Goal: Transaction & Acquisition: Book appointment/travel/reservation

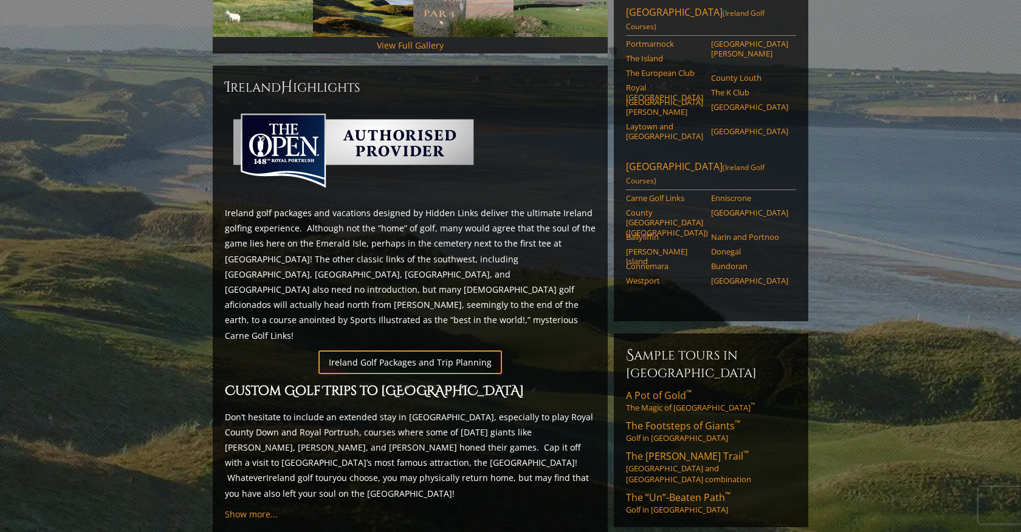
scroll to position [508, 0]
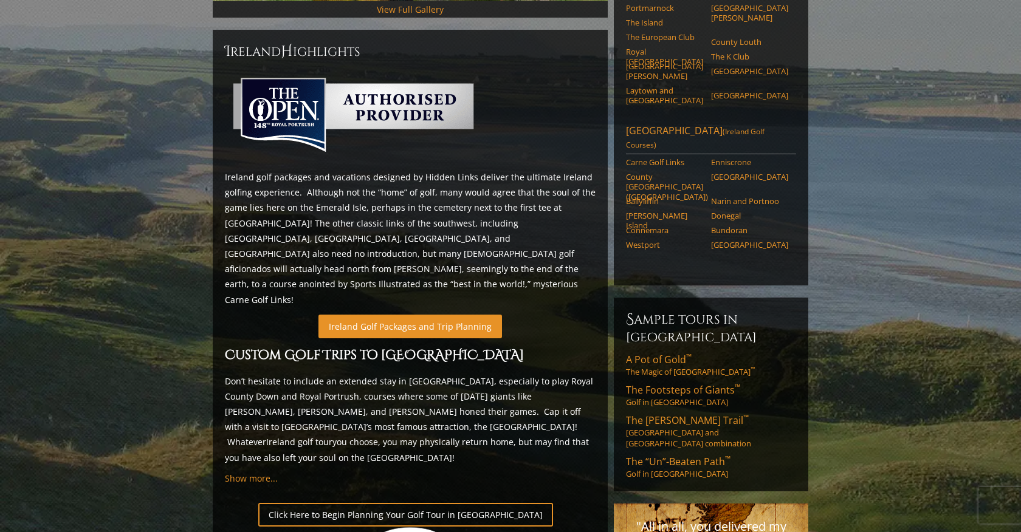
click at [408, 315] on link "Ireland Golf Packages and Trip Planning" at bounding box center [409, 327] width 183 height 24
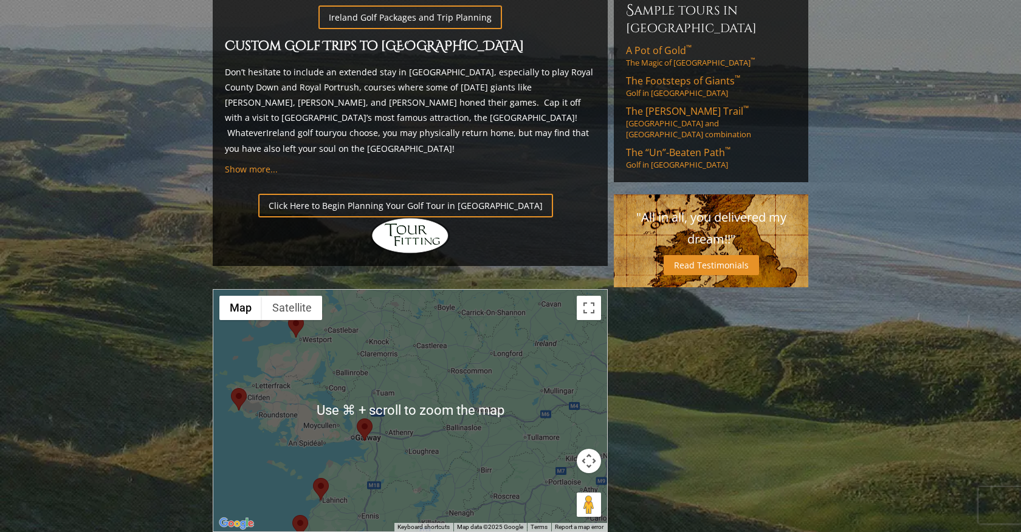
scroll to position [812, 0]
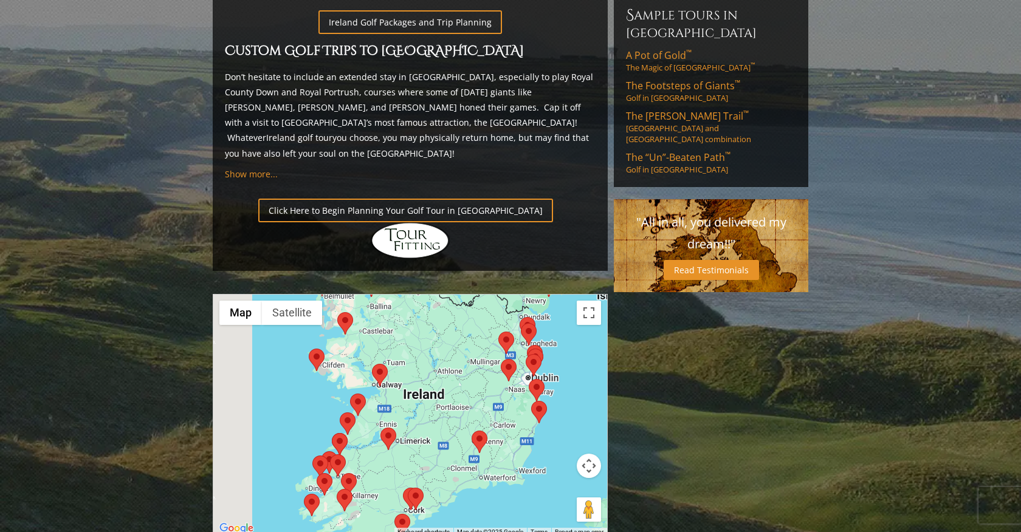
drag, startPoint x: 387, startPoint y: 374, endPoint x: 391, endPoint y: 315, distance: 59.1
click at [391, 315] on div at bounding box center [410, 416] width 394 height 242
click at [380, 428] on area at bounding box center [380, 428] width 0 height 0
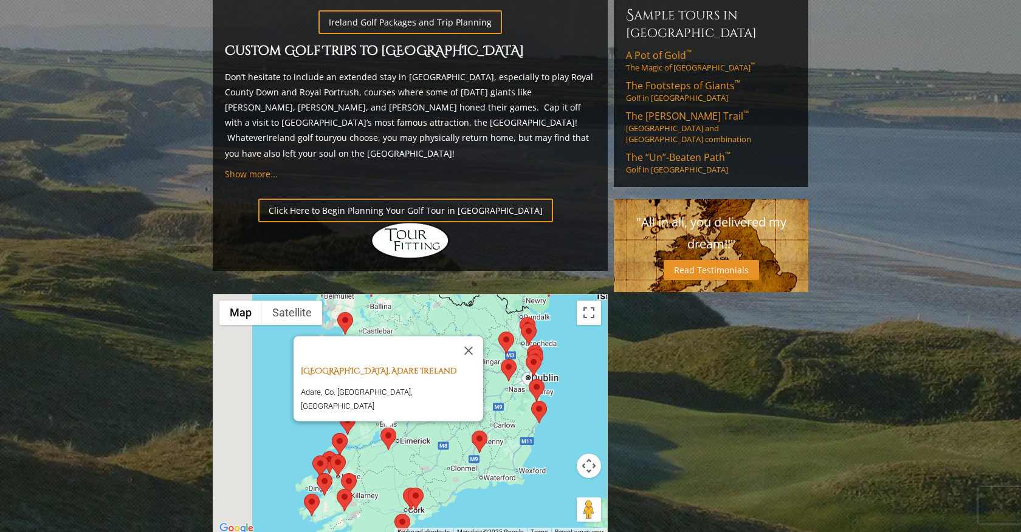
click at [402, 366] on link "Adare Golf Club, Adare Ireland" at bounding box center [379, 371] width 156 height 11
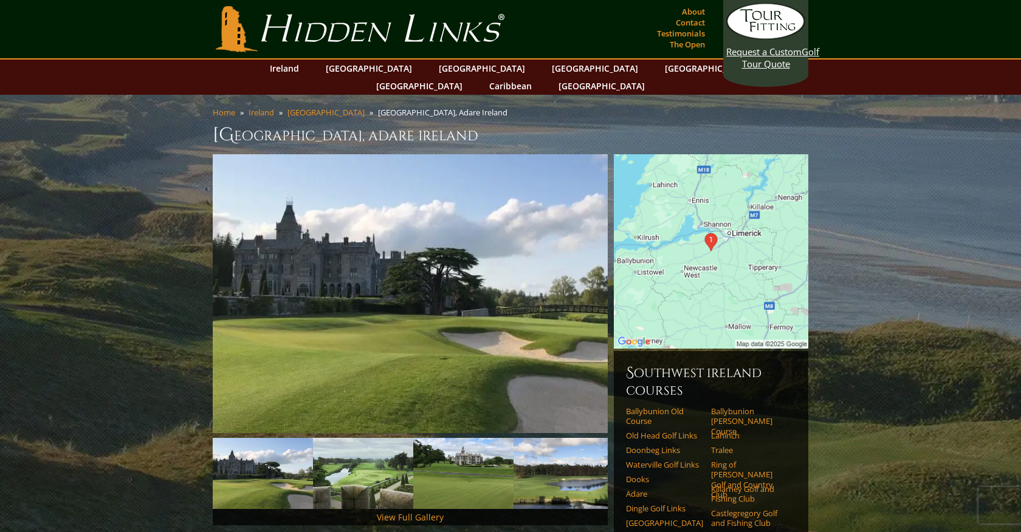
click at [402, 302] on img at bounding box center [410, 293] width 395 height 279
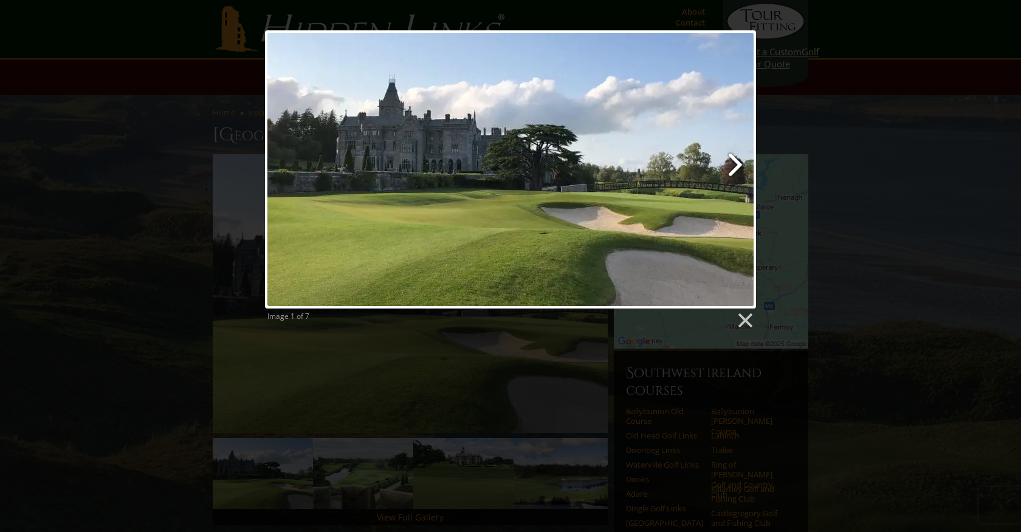
click at [738, 167] on link at bounding box center [599, 169] width 314 height 278
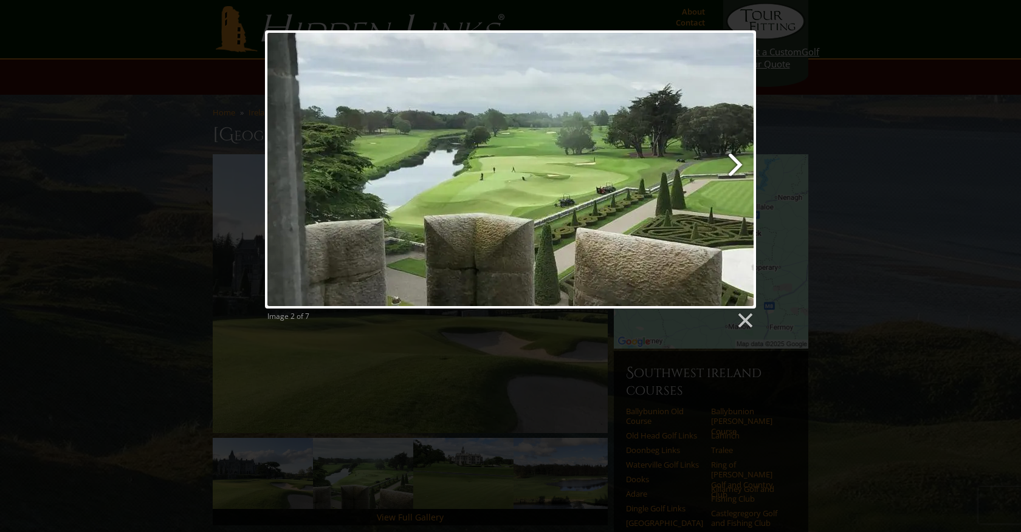
click at [738, 167] on link at bounding box center [599, 169] width 314 height 278
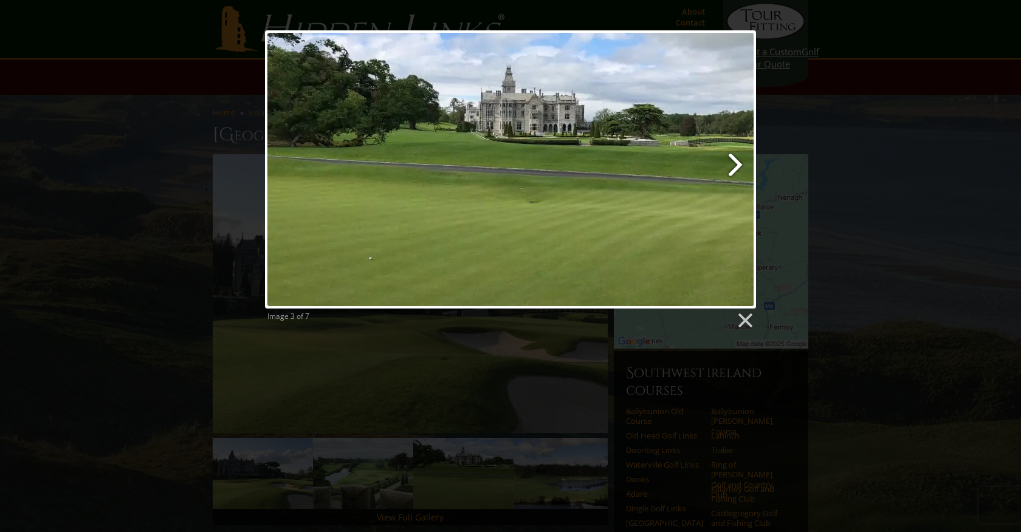
click at [738, 168] on link at bounding box center [599, 169] width 314 height 278
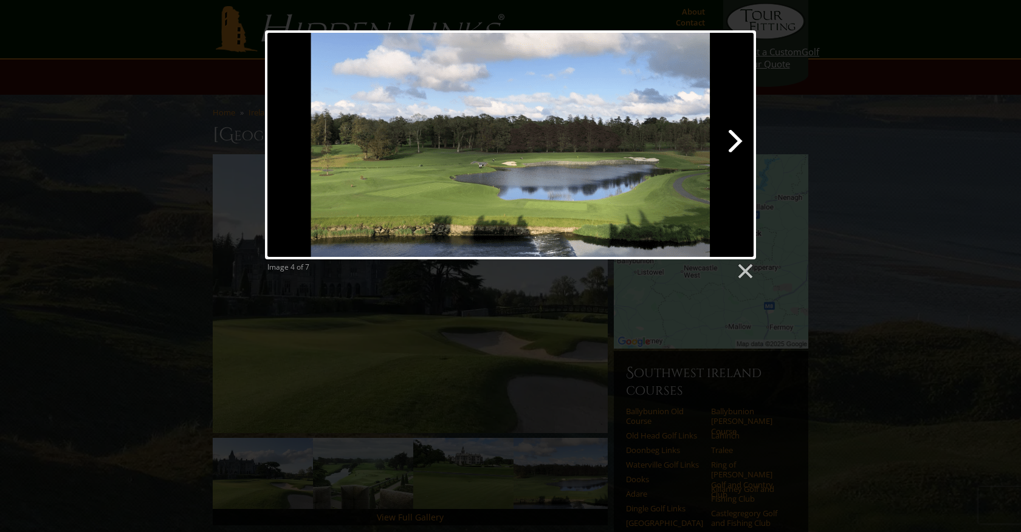
click at [736, 143] on link at bounding box center [599, 144] width 314 height 229
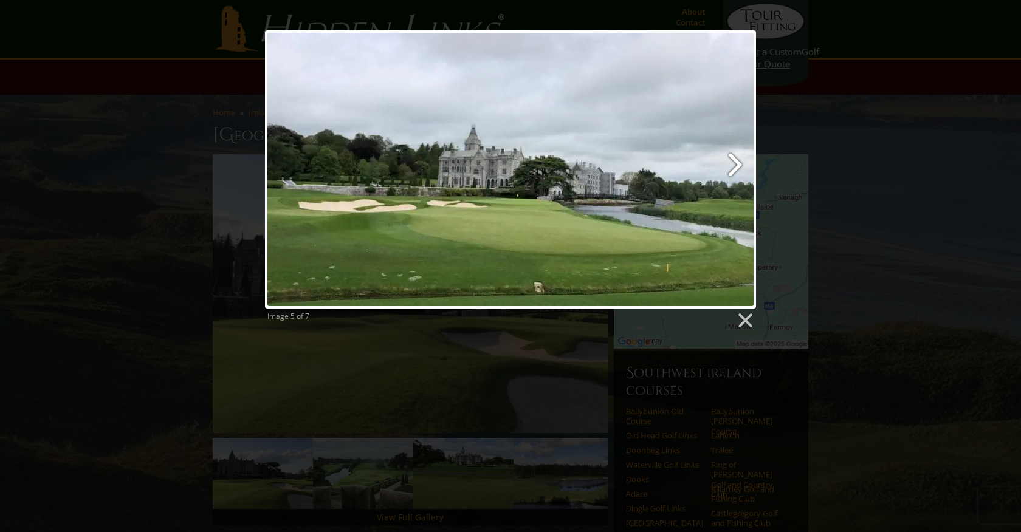
click at [735, 162] on link at bounding box center [599, 169] width 314 height 278
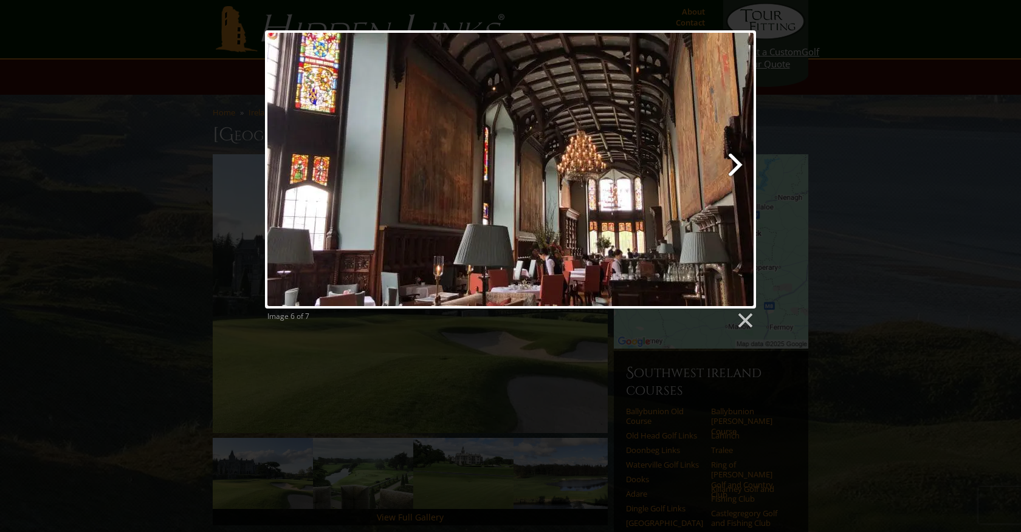
click at [735, 162] on link at bounding box center [599, 169] width 314 height 278
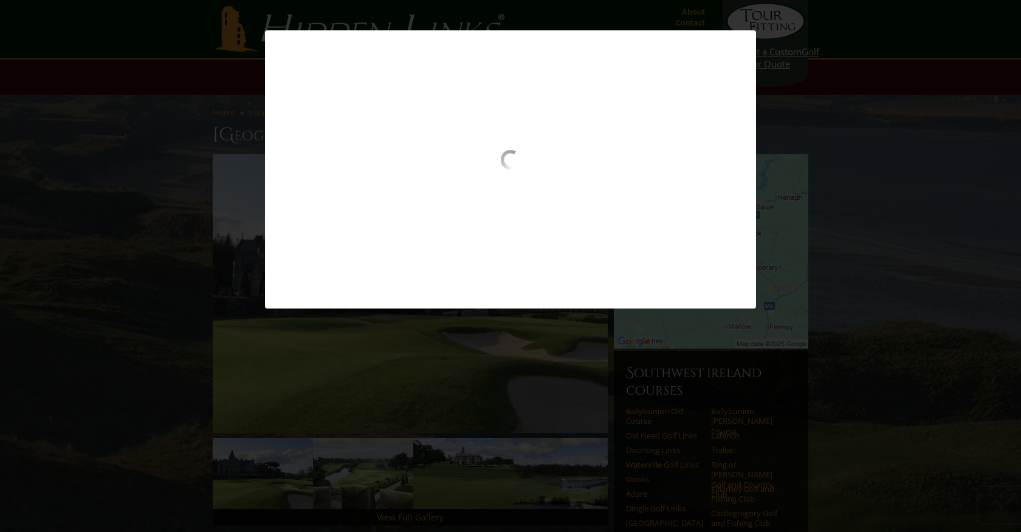
click at [741, 167] on div at bounding box center [510, 185] width 491 height 70
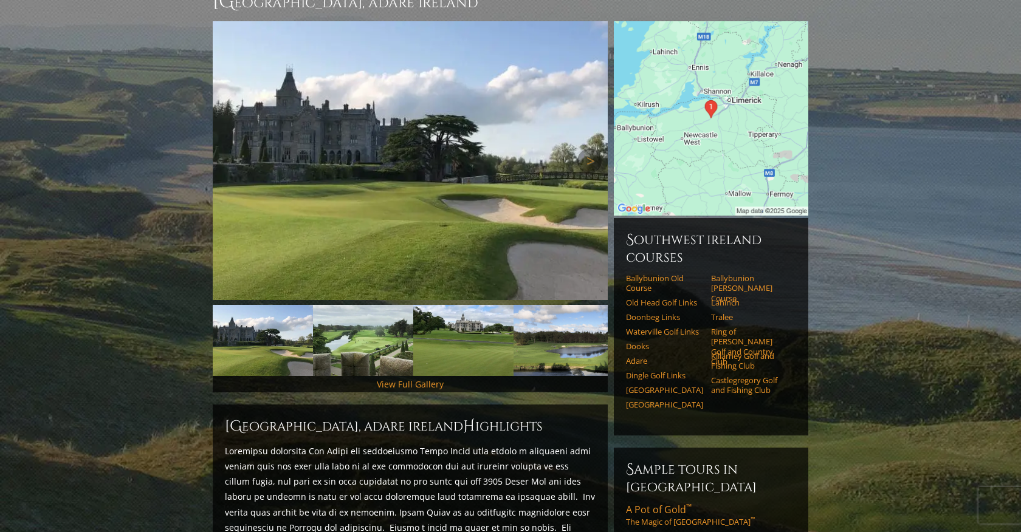
scroll to position [183, 0]
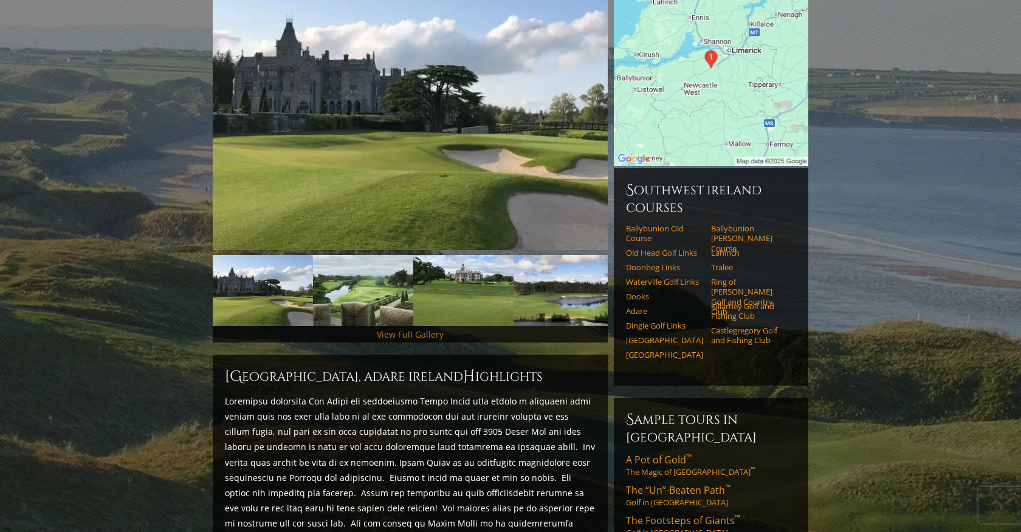
click at [419, 329] on link "View Full Gallery" at bounding box center [410, 335] width 67 height 12
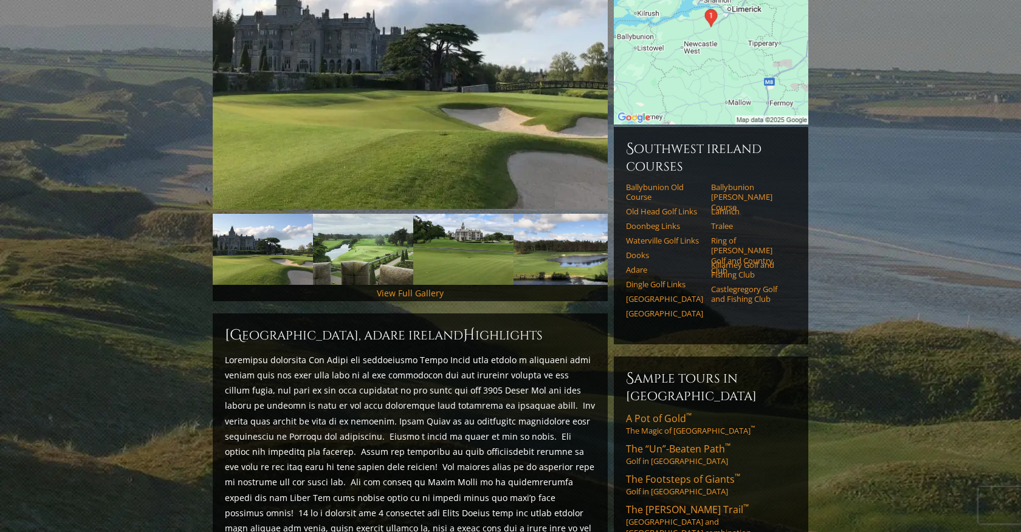
scroll to position [224, 0]
click at [413, 288] on link "View Full Gallery" at bounding box center [410, 294] width 67 height 12
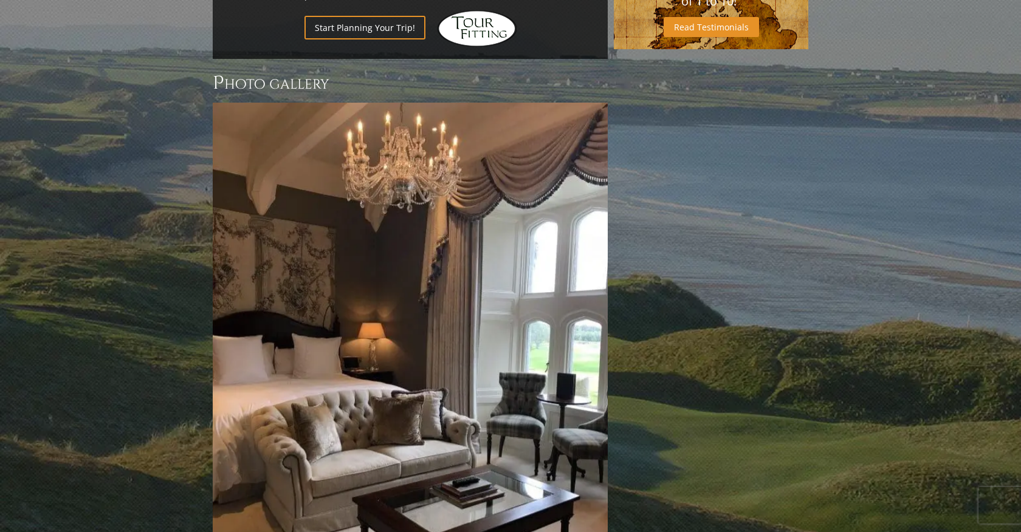
scroll to position [992, 0]
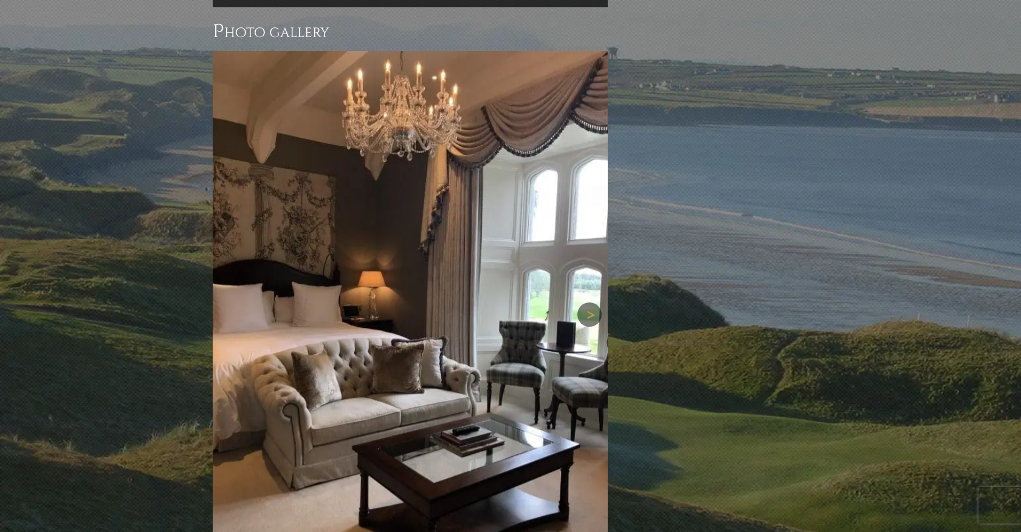
click at [589, 303] on link "Next" at bounding box center [589, 315] width 24 height 24
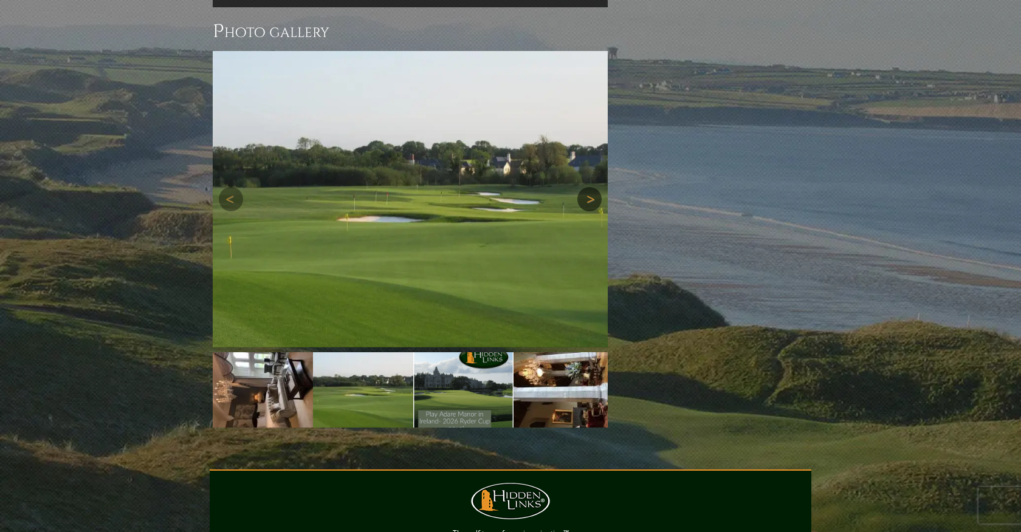
click at [589, 266] on img at bounding box center [410, 199] width 395 height 297
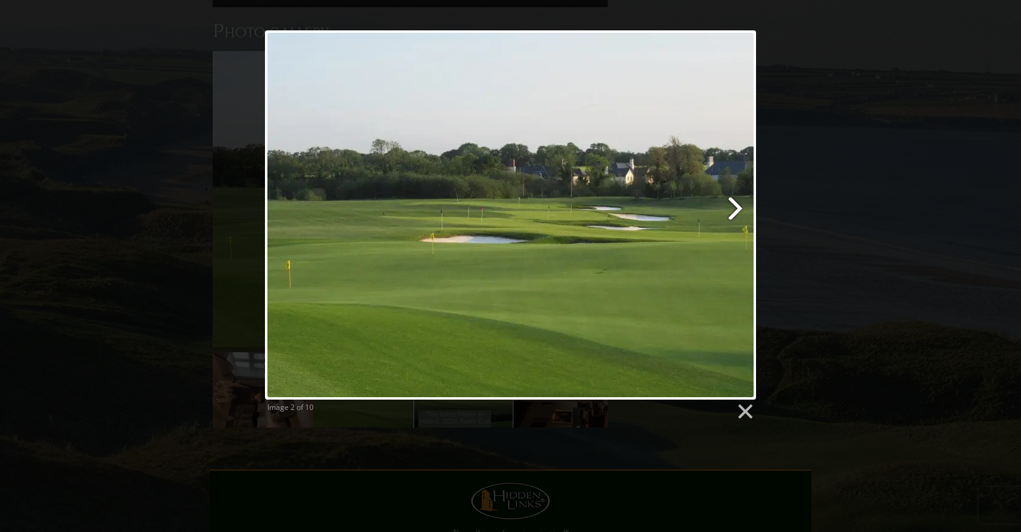
click at [734, 205] on link at bounding box center [599, 214] width 314 height 369
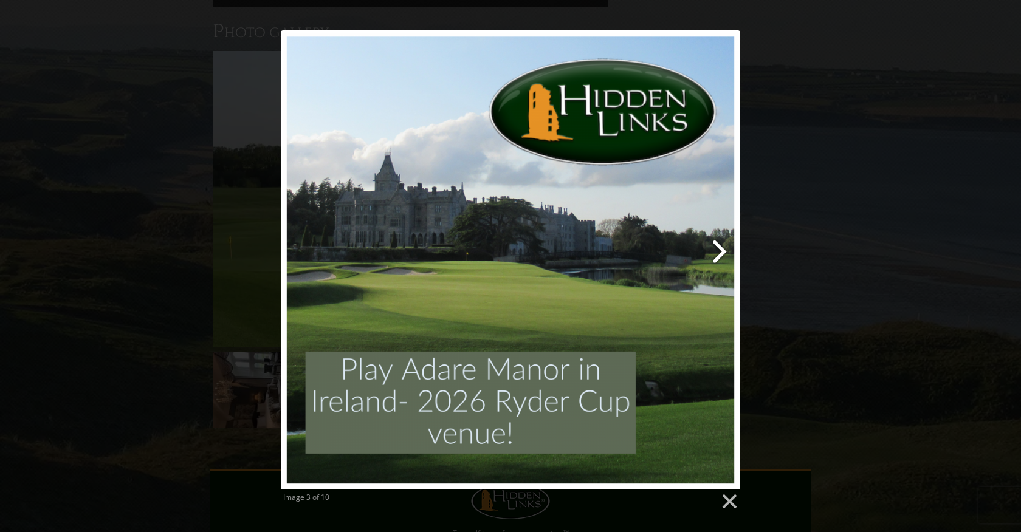
click at [721, 248] on link at bounding box center [593, 259] width 294 height 459
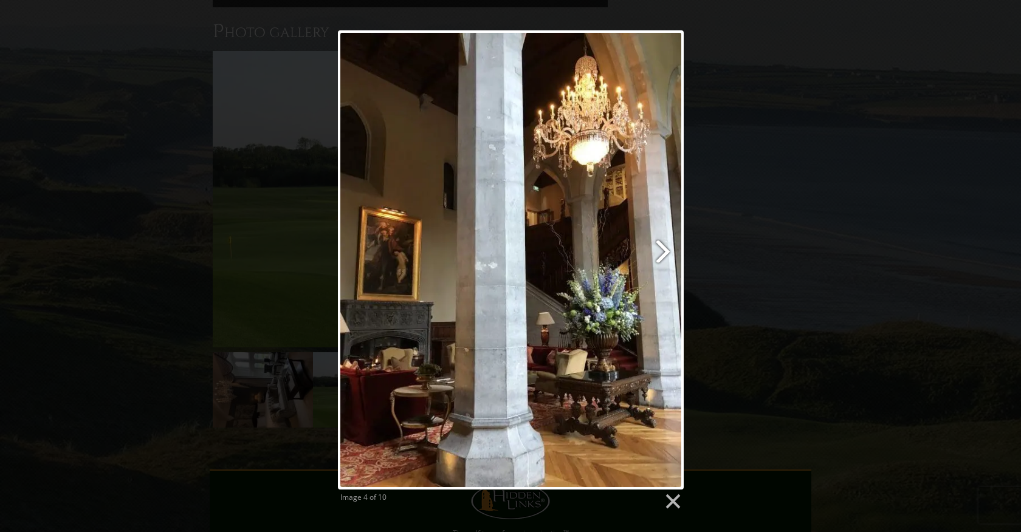
click at [660, 247] on link at bounding box center [572, 259] width 221 height 459
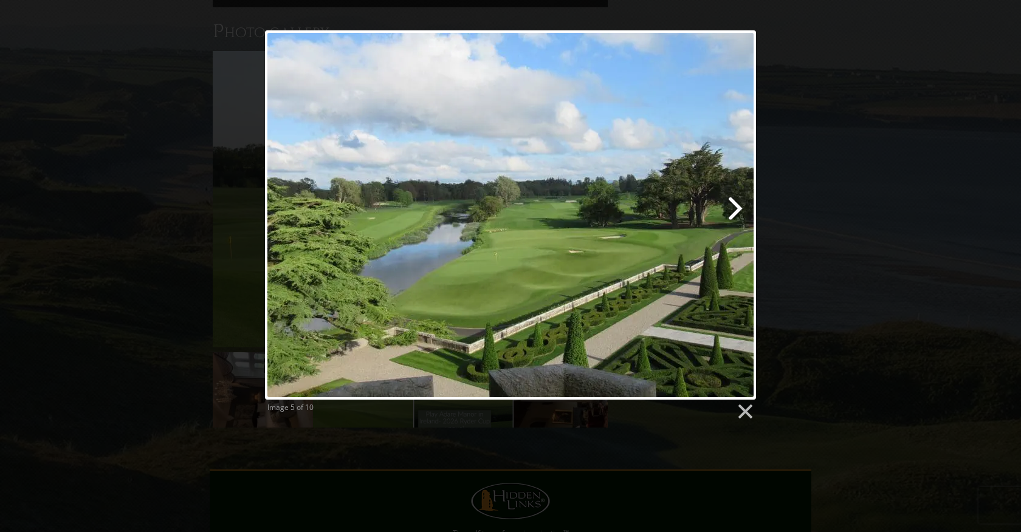
click at [739, 210] on link at bounding box center [599, 214] width 314 height 369
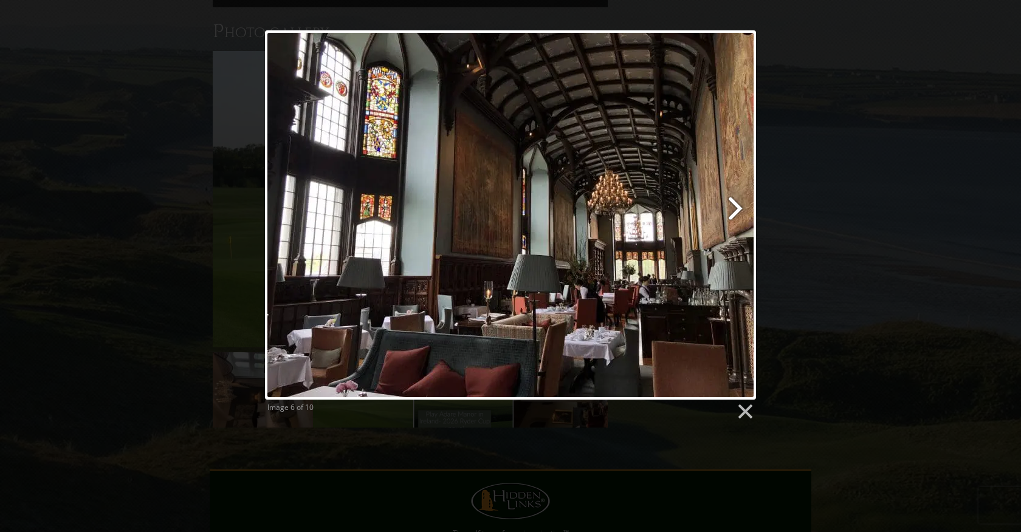
click at [739, 210] on link at bounding box center [599, 214] width 314 height 369
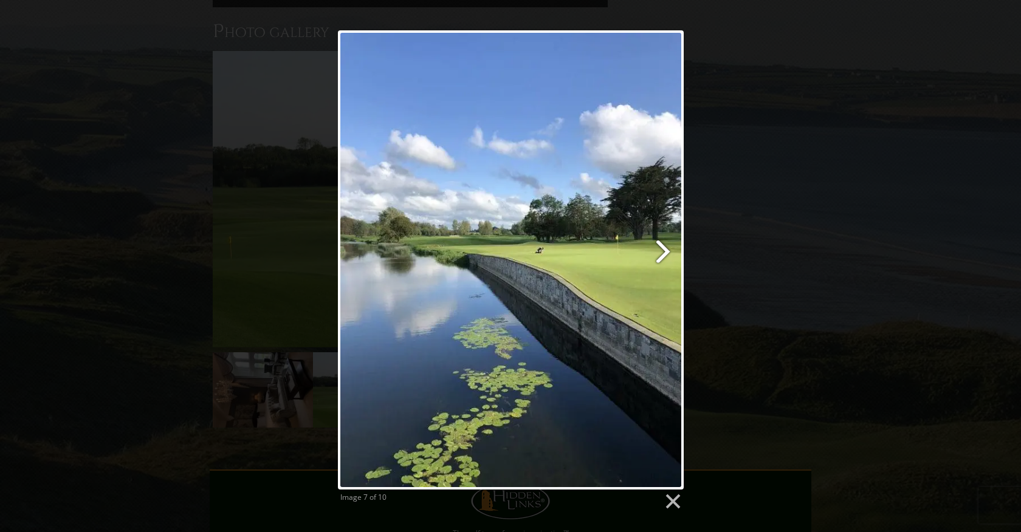
click at [660, 246] on link at bounding box center [572, 259] width 221 height 459
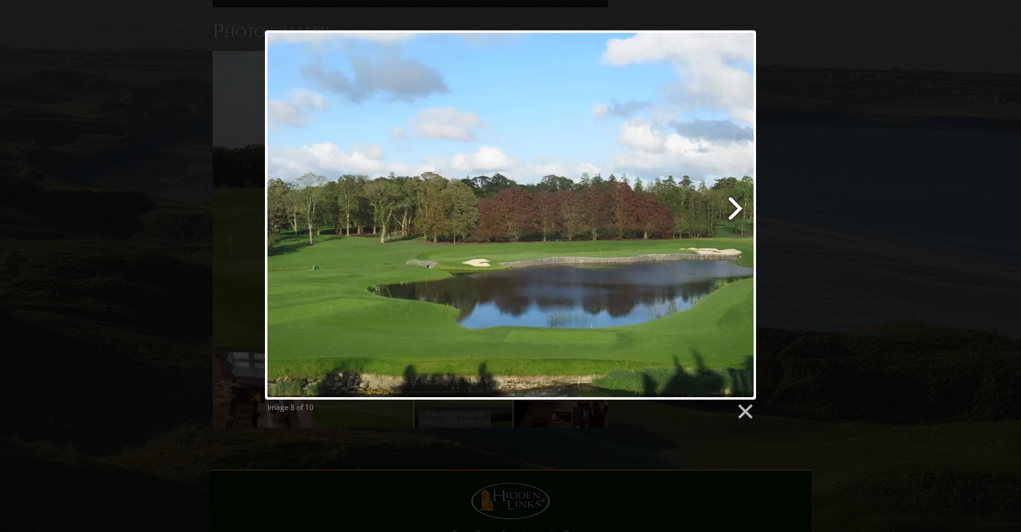
click at [735, 205] on link at bounding box center [599, 214] width 314 height 369
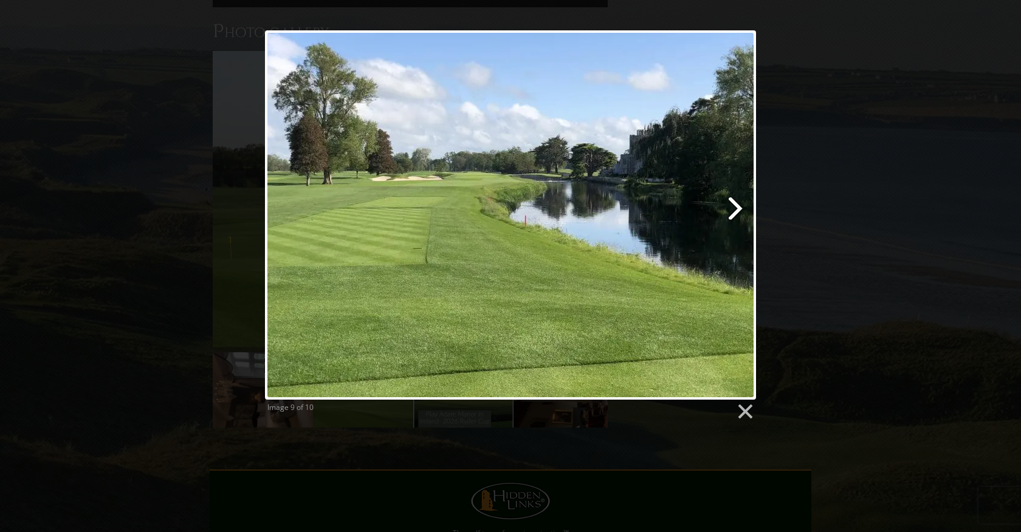
click at [735, 205] on link at bounding box center [599, 214] width 314 height 369
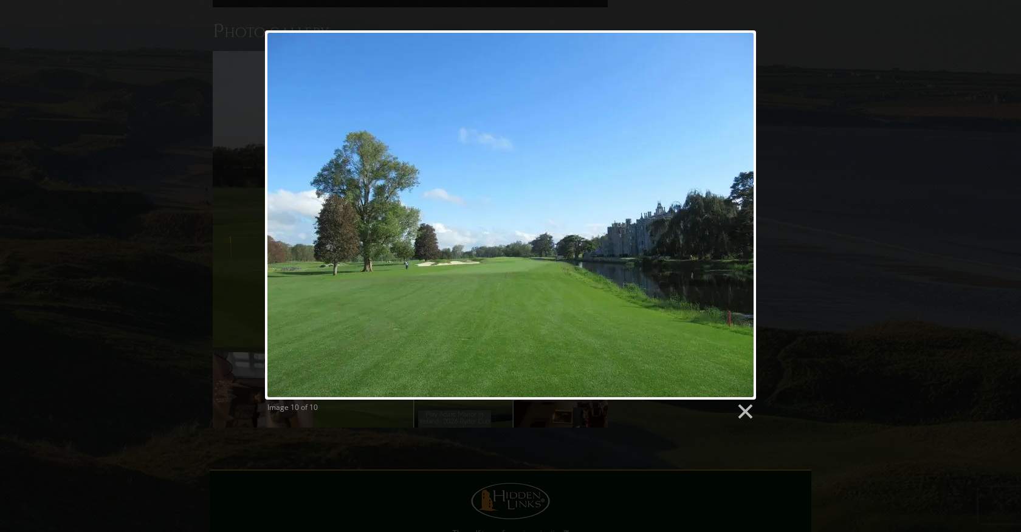
click at [735, 205] on div at bounding box center [510, 214] width 491 height 369
click at [740, 406] on link at bounding box center [744, 412] width 18 height 18
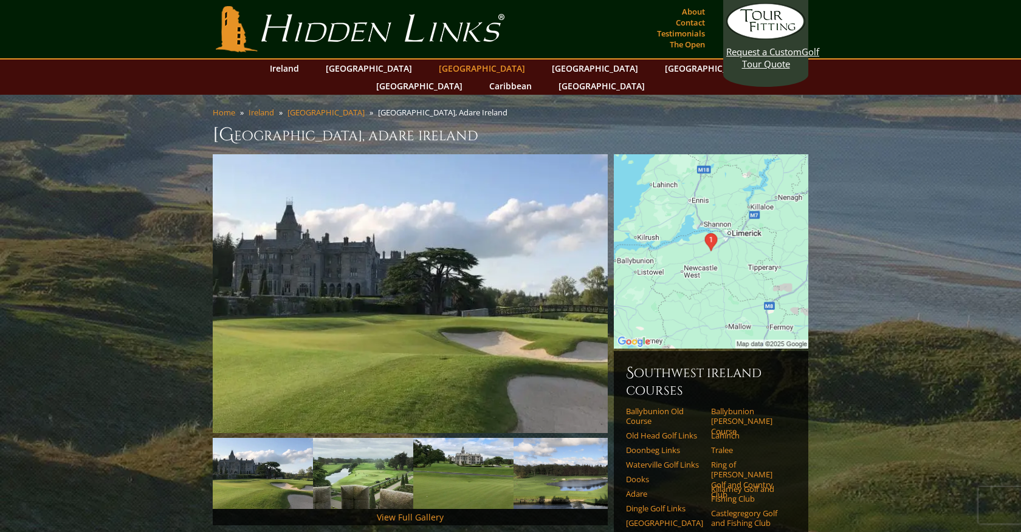
scroll to position [0, 0]
click at [538, 77] on link "Caribbean" at bounding box center [510, 86] width 55 height 18
click at [372, 66] on link "[GEOGRAPHIC_DATA]" at bounding box center [369, 69] width 98 height 18
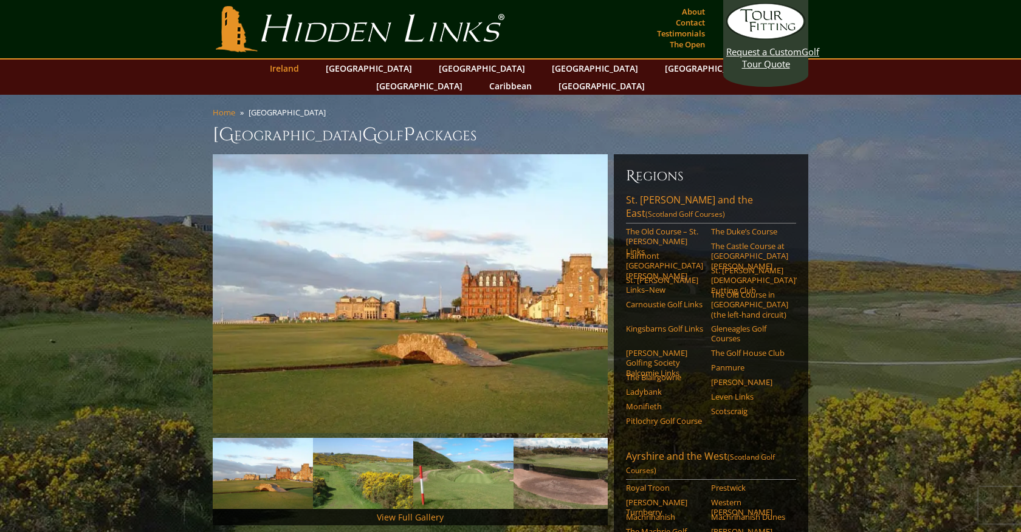
click at [305, 68] on link "Ireland" at bounding box center [284, 69] width 41 height 18
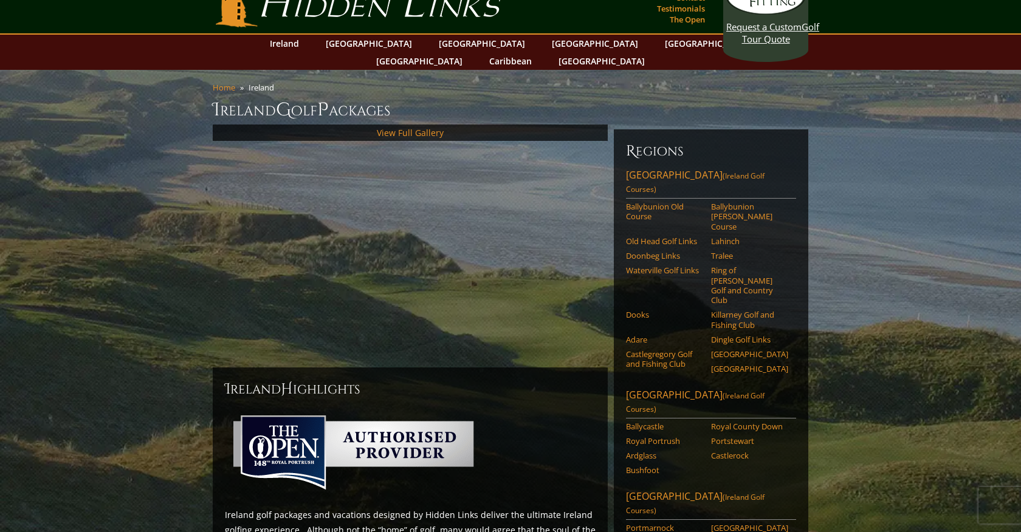
scroll to position [30, 0]
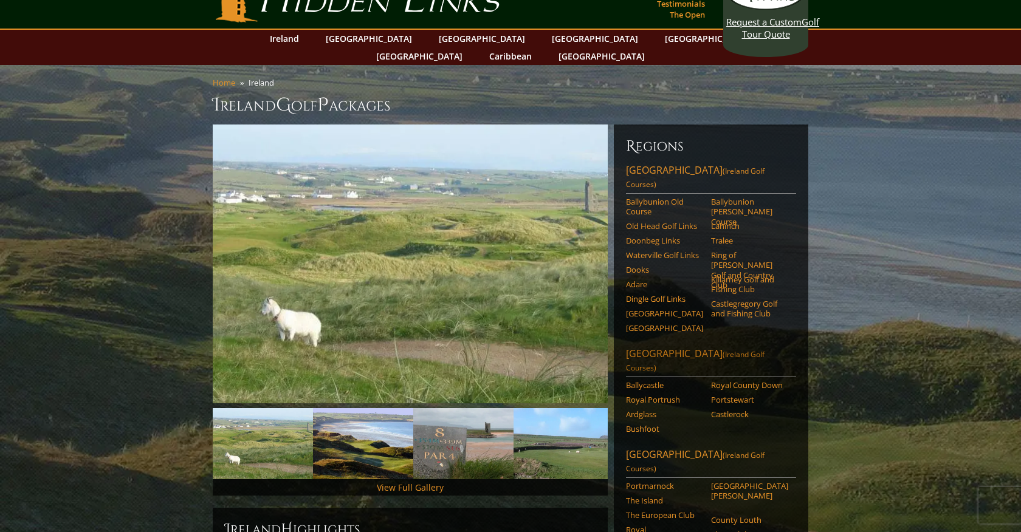
click at [687, 347] on link "Northern Ireland (Ireland Golf Courses)" at bounding box center [711, 362] width 170 height 30
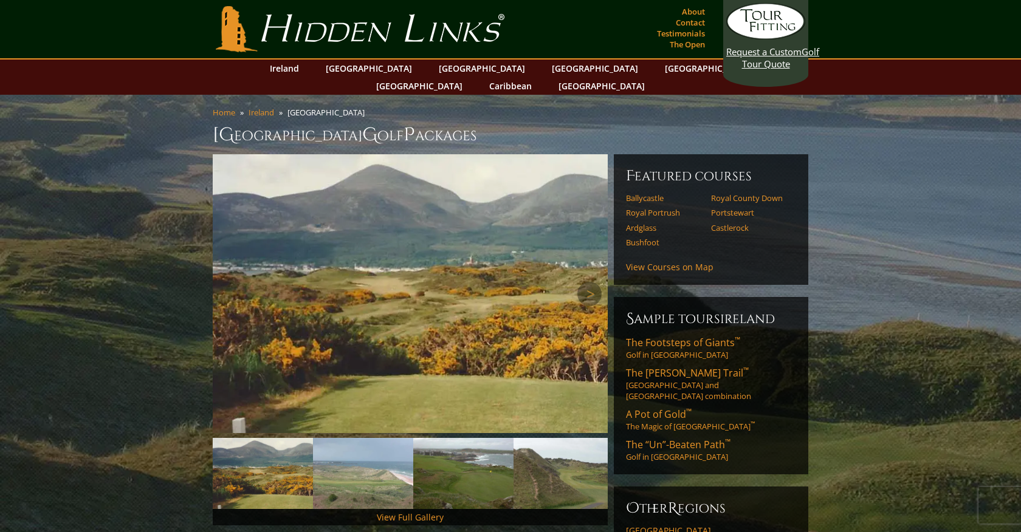
scroll to position [14, 0]
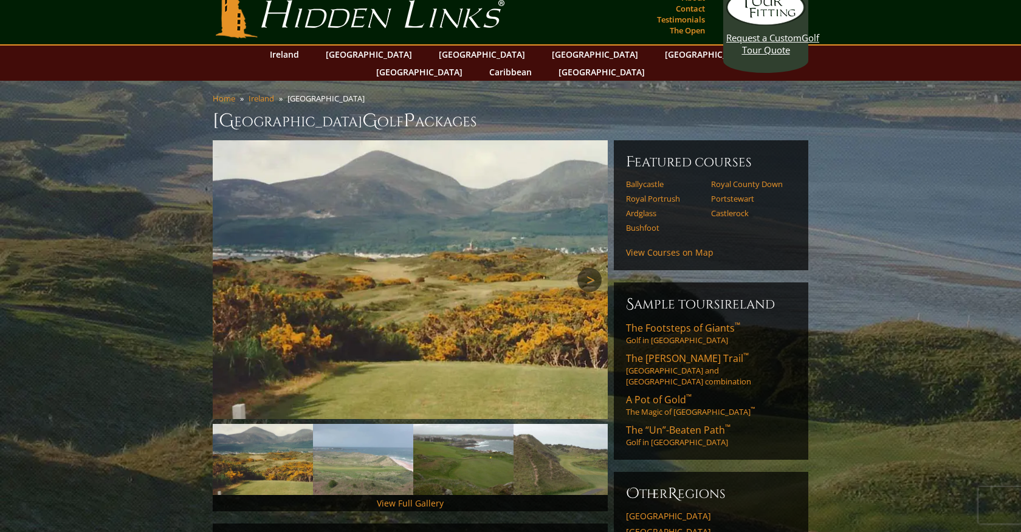
click at [591, 268] on link "Next" at bounding box center [589, 280] width 24 height 24
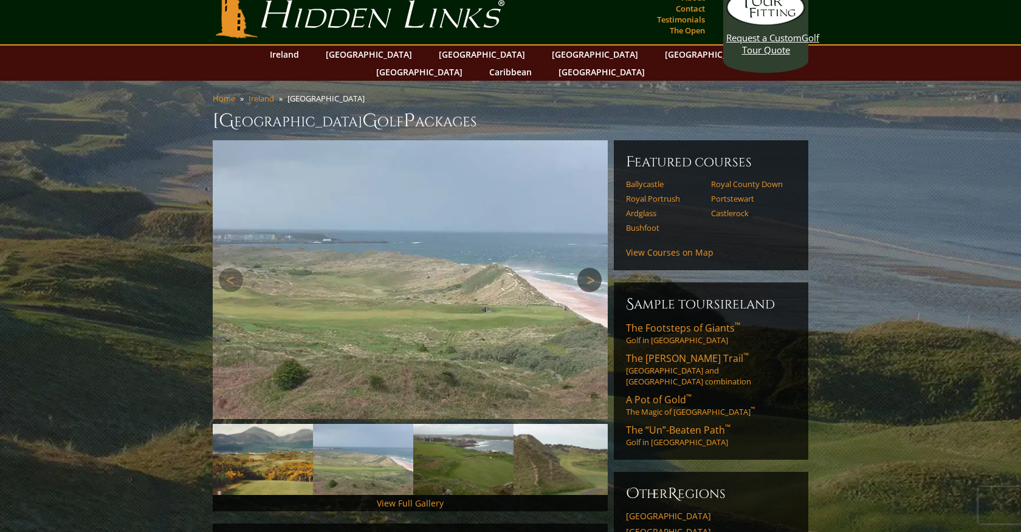
click at [591, 268] on link "Next" at bounding box center [589, 280] width 24 height 24
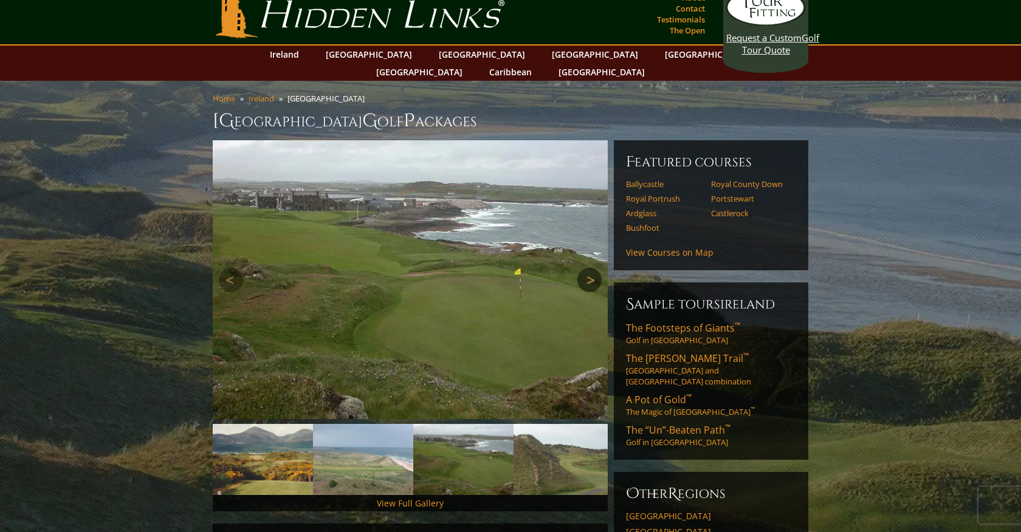
click at [591, 268] on link "Next" at bounding box center [589, 280] width 24 height 24
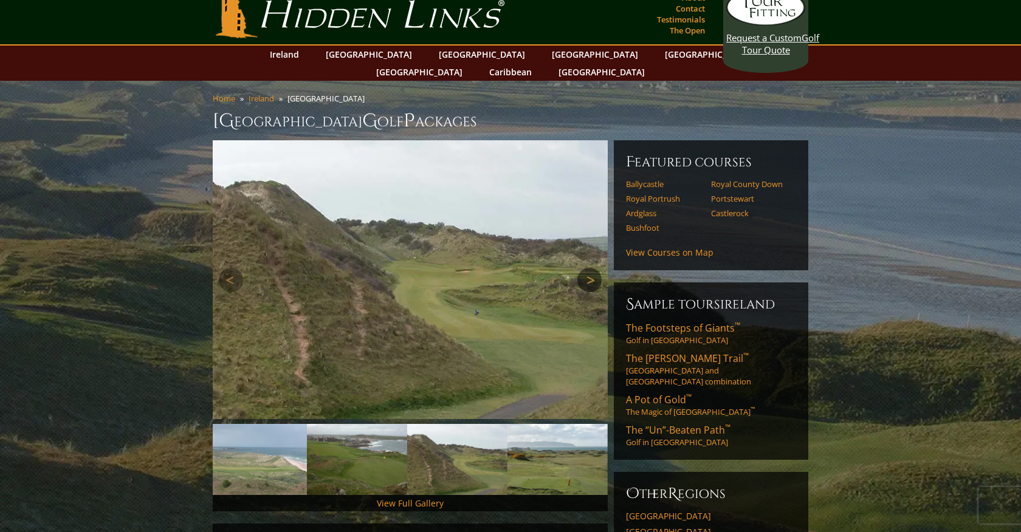
click at [591, 268] on link "Next" at bounding box center [589, 280] width 24 height 24
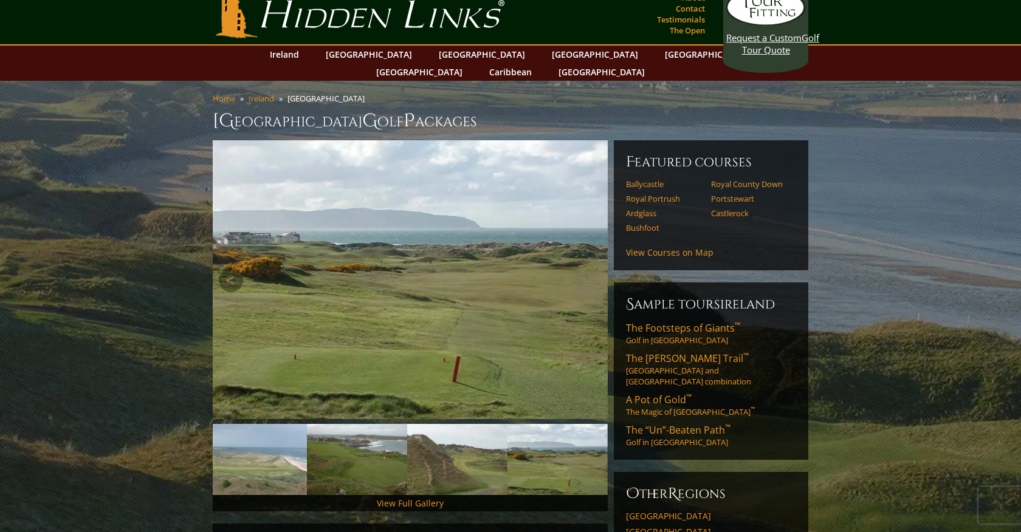
click at [591, 268] on link "Next" at bounding box center [589, 280] width 24 height 24
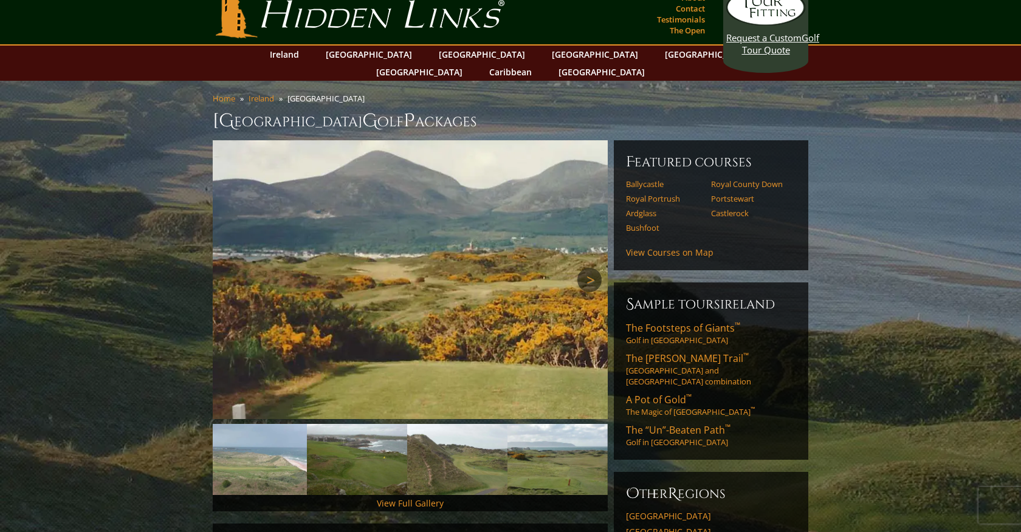
click at [591, 268] on link "Next" at bounding box center [589, 280] width 24 height 24
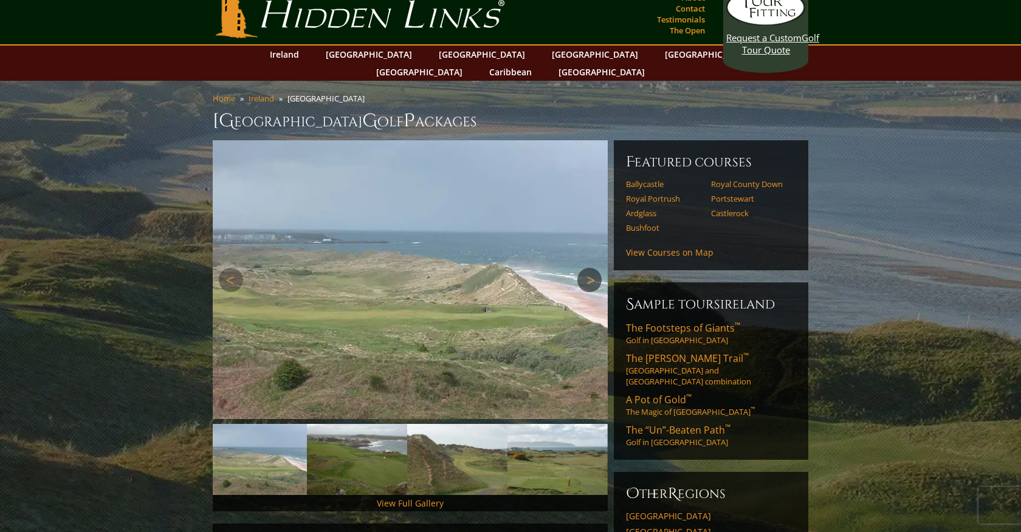
click at [591, 268] on link "Next" at bounding box center [589, 280] width 24 height 24
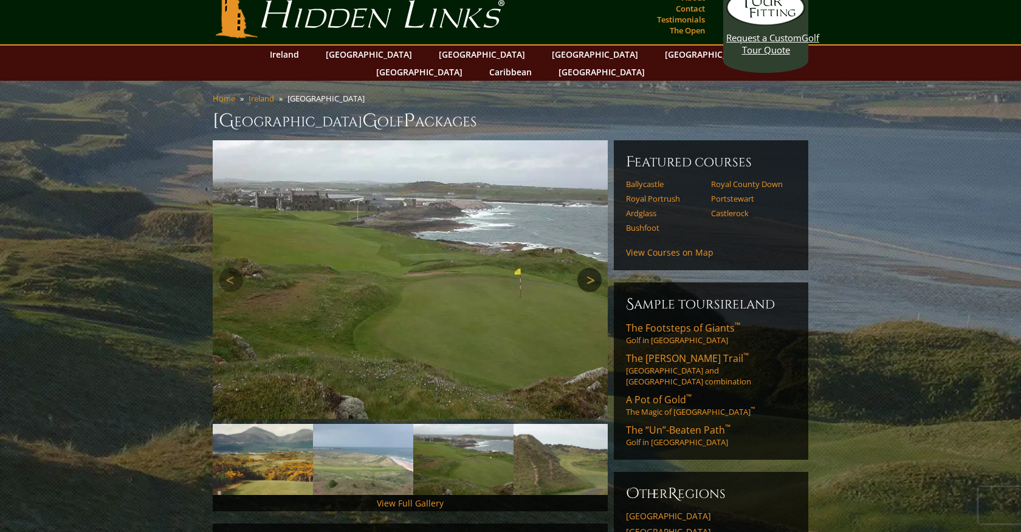
click at [591, 268] on link "Next" at bounding box center [589, 280] width 24 height 24
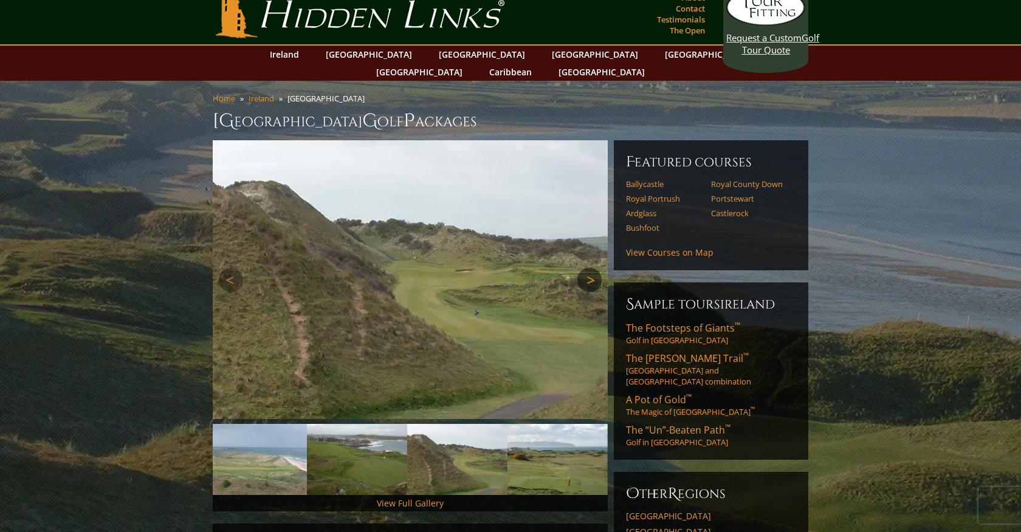
click at [591, 268] on link "Next" at bounding box center [589, 280] width 24 height 24
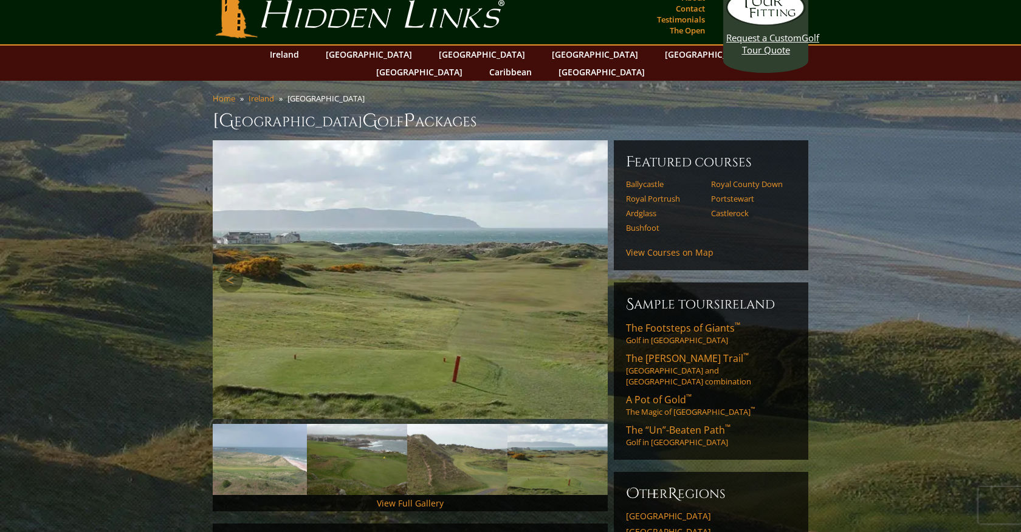
click at [591, 268] on link "Next" at bounding box center [589, 280] width 24 height 24
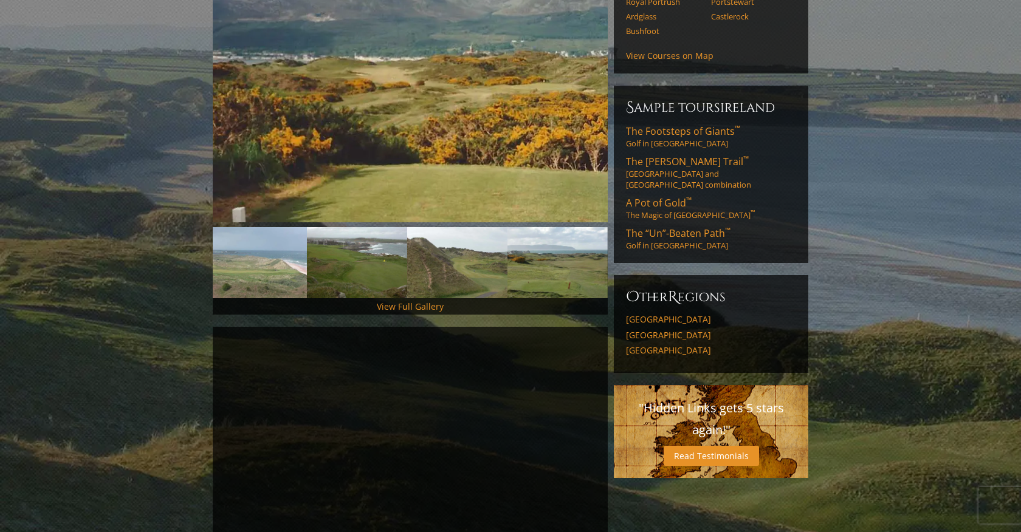
scroll to position [222, 0]
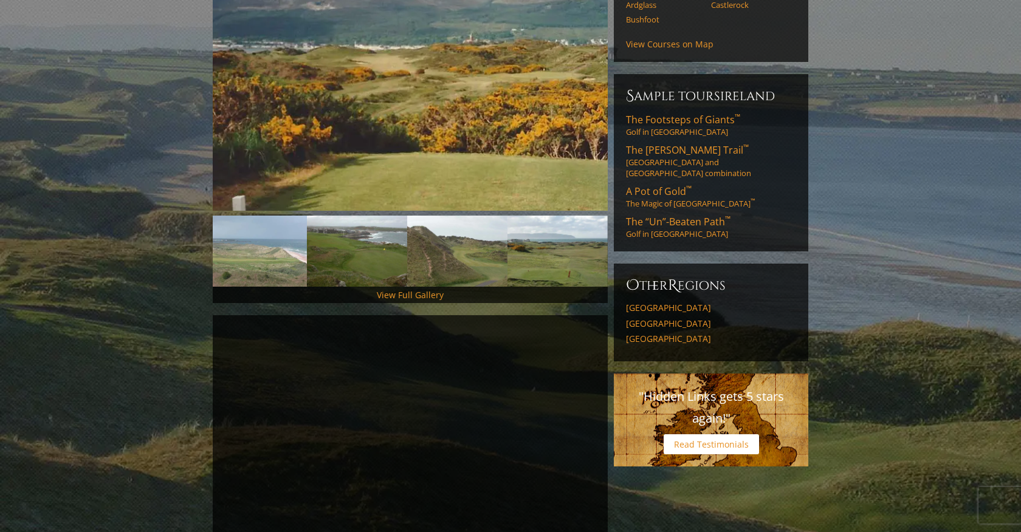
click at [744, 434] on link "Read Testimonials" at bounding box center [710, 444] width 95 height 20
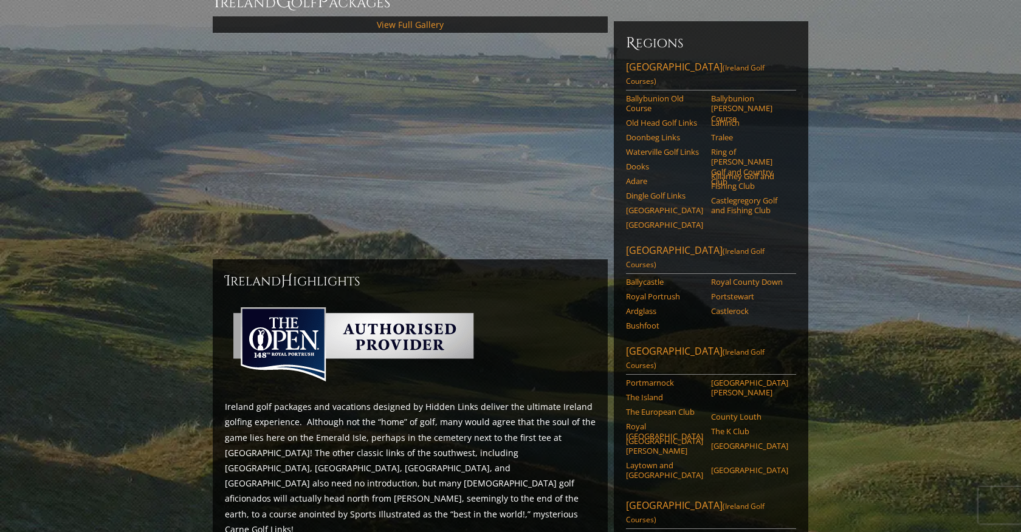
scroll to position [134, 0]
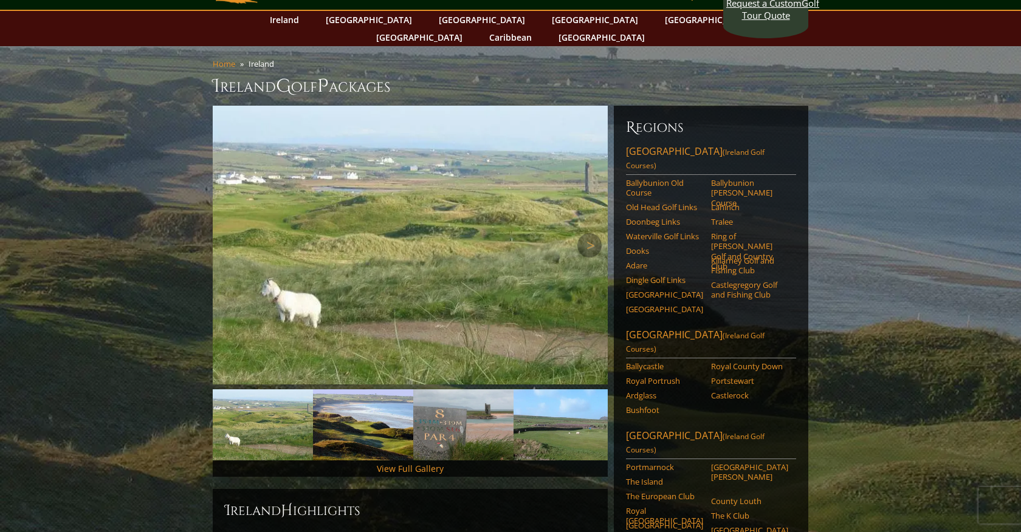
scroll to position [49, 0]
